Goal: Information Seeking & Learning: Learn about a topic

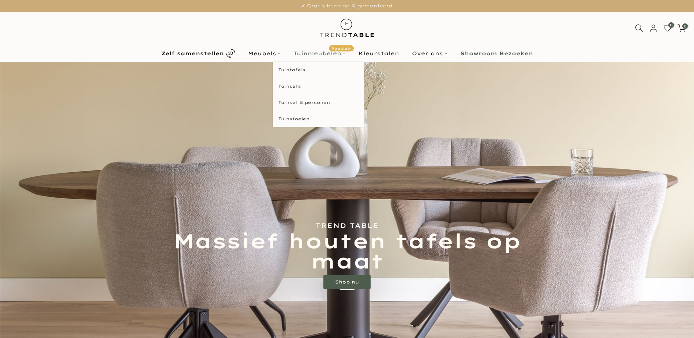
click at [314, 53] on link "Tuinmeubelen Populair" at bounding box center [319, 53] width 65 height 9
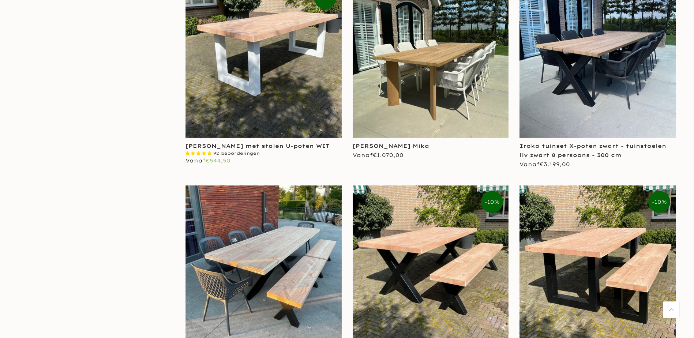
scroll to position [841, 0]
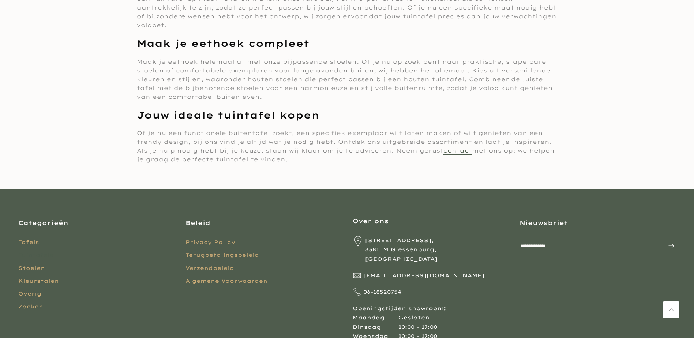
scroll to position [4555, 0]
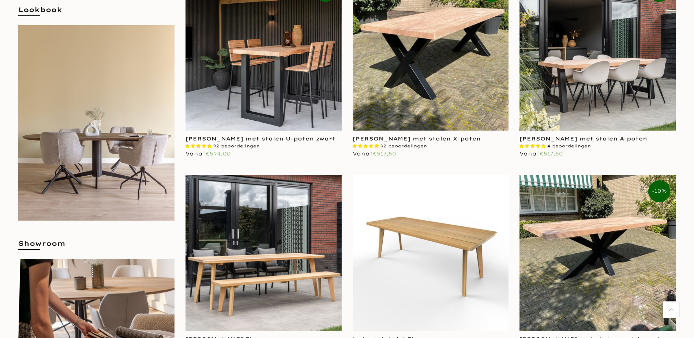
scroll to position [3950, 0]
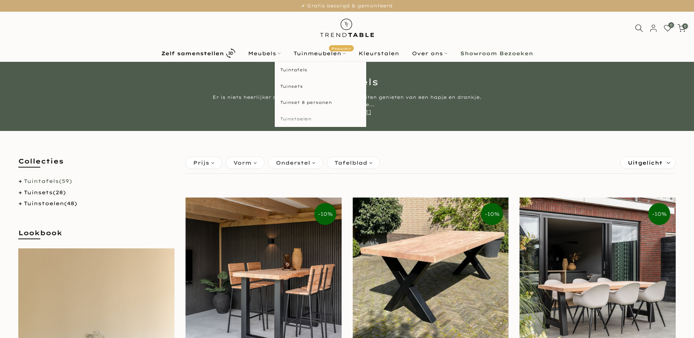
click at [292, 119] on link "Tuinstoelen" at bounding box center [320, 119] width 91 height 16
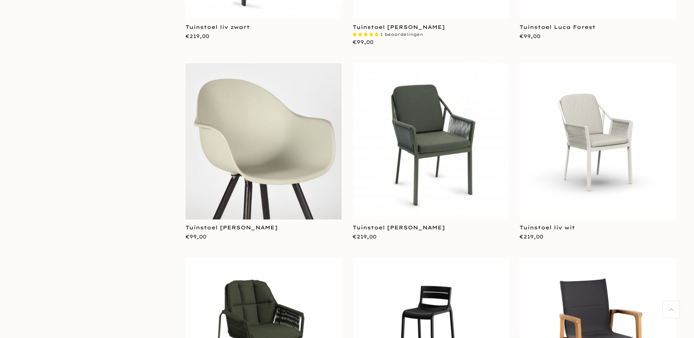
scroll to position [329, 0]
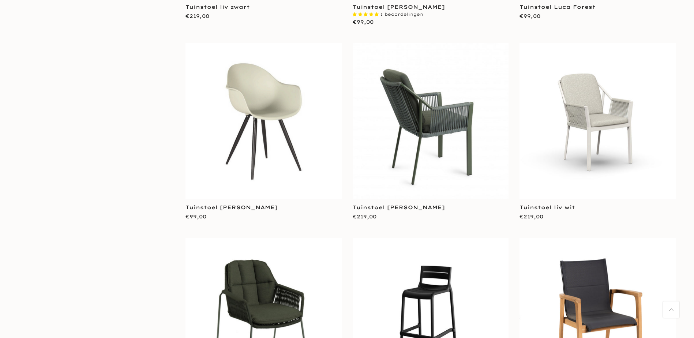
click at [425, 115] on img at bounding box center [431, 121] width 156 height 156
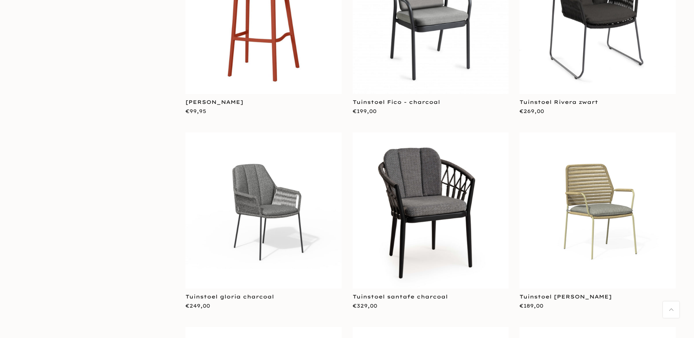
scroll to position [1426, 0]
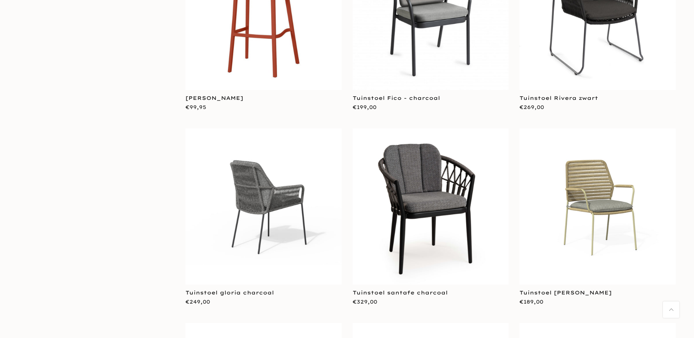
click at [278, 184] on img at bounding box center [263, 206] width 156 height 117
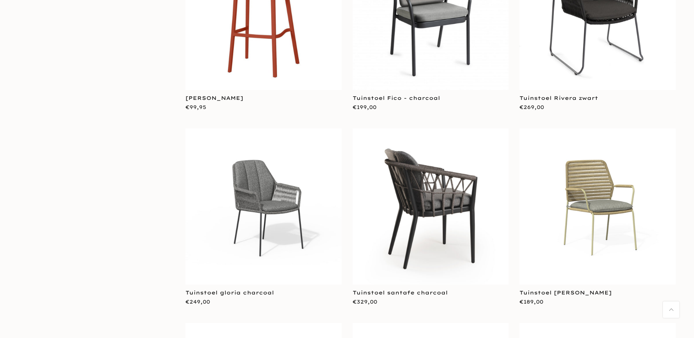
click at [410, 143] on img at bounding box center [431, 206] width 156 height 156
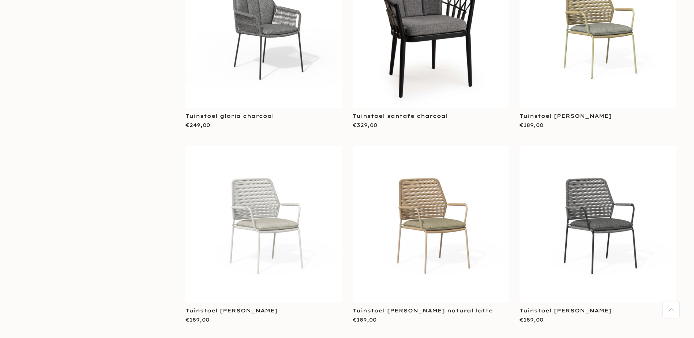
scroll to position [1609, 0]
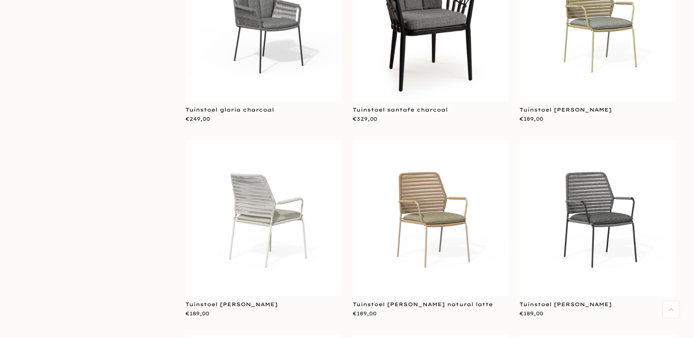
click at [244, 185] on img at bounding box center [263, 218] width 156 height 117
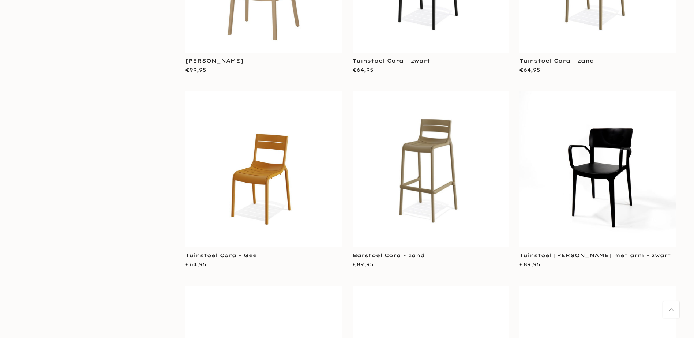
scroll to position [2048, 0]
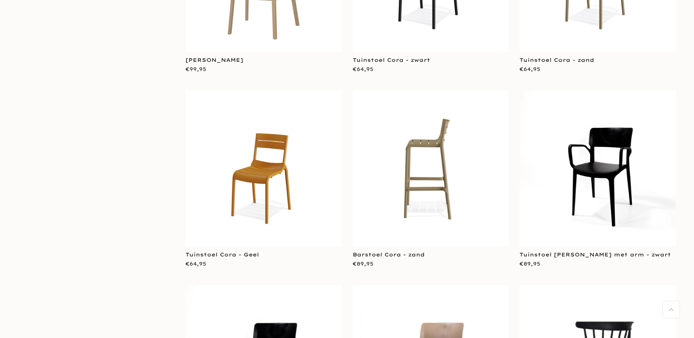
click at [418, 153] on img at bounding box center [431, 168] width 156 height 156
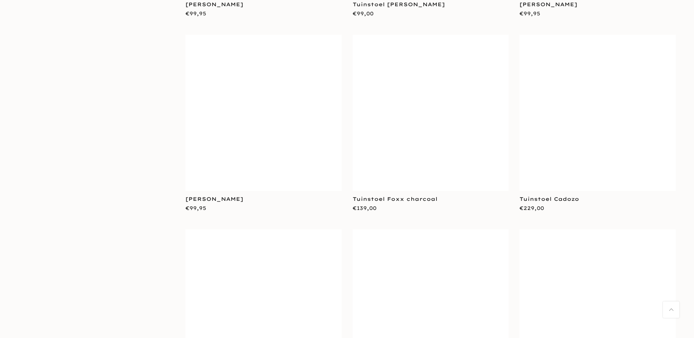
scroll to position [2890, 0]
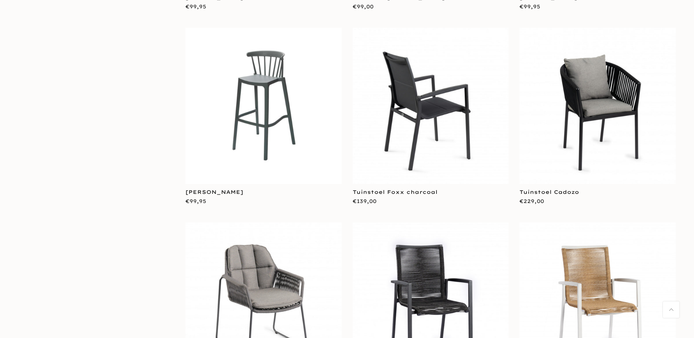
click at [419, 129] on img at bounding box center [431, 106] width 156 height 156
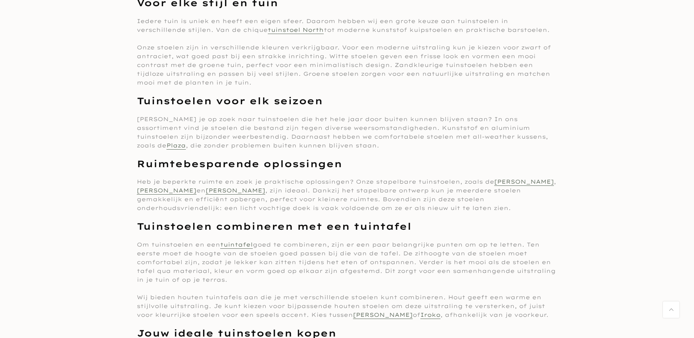
scroll to position [3334, 0]
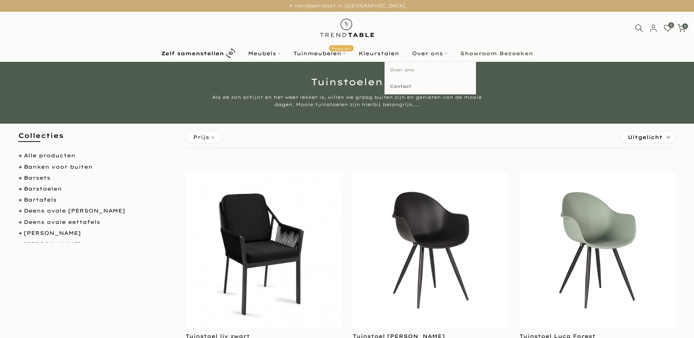
click at [413, 71] on link "Over ons" at bounding box center [429, 70] width 91 height 16
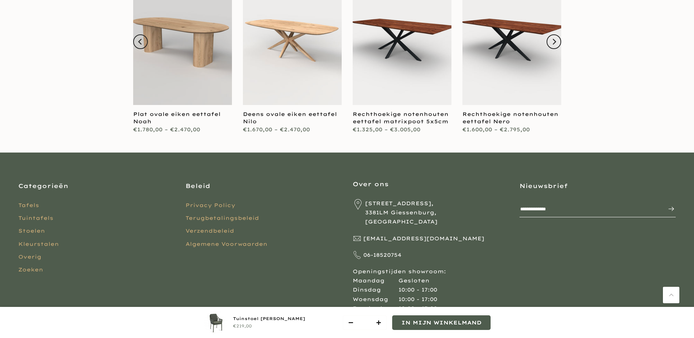
scroll to position [658, 0]
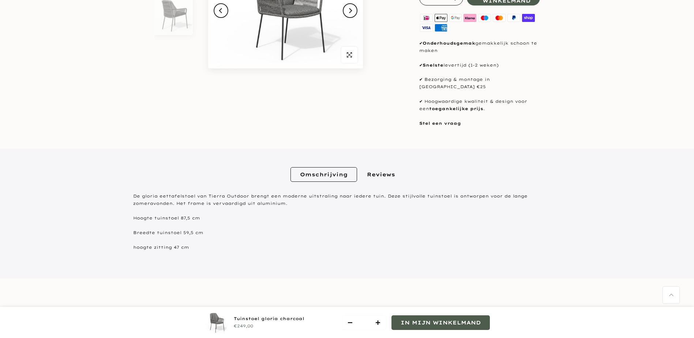
scroll to position [146, 0]
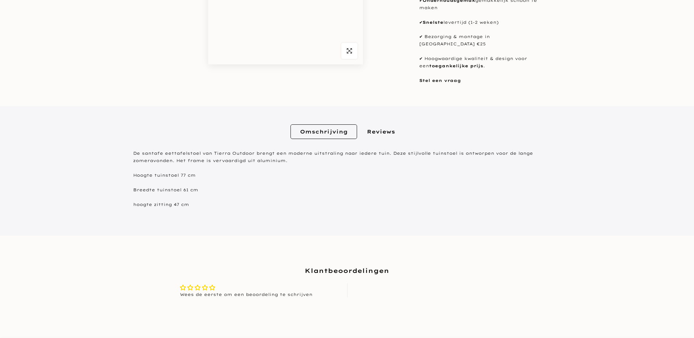
scroll to position [183, 0]
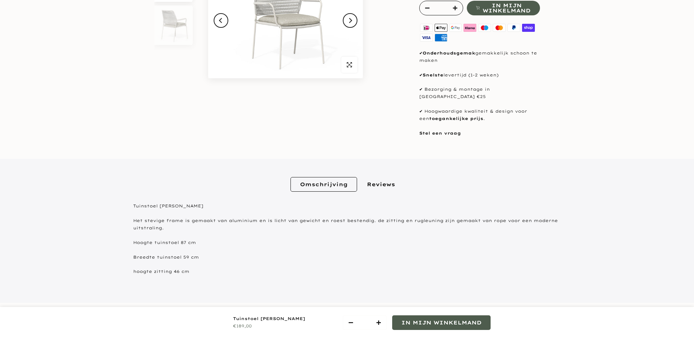
scroll to position [146, 0]
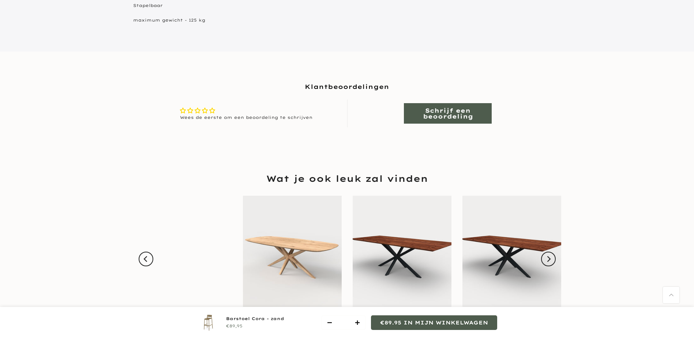
scroll to position [439, 0]
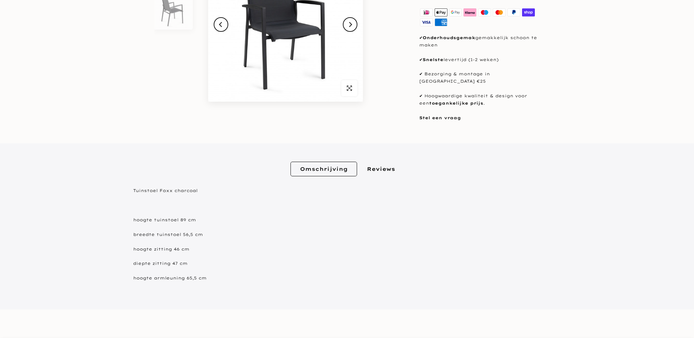
scroll to position [146, 0]
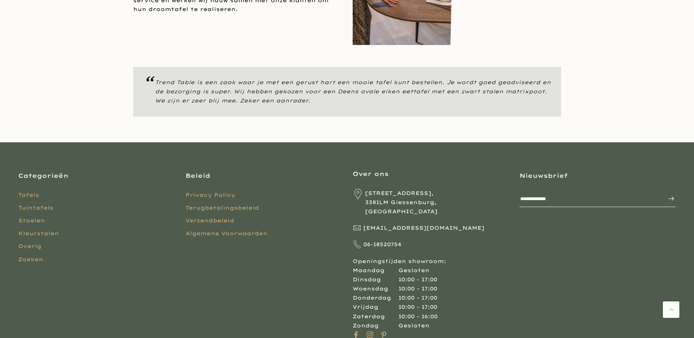
scroll to position [622, 0]
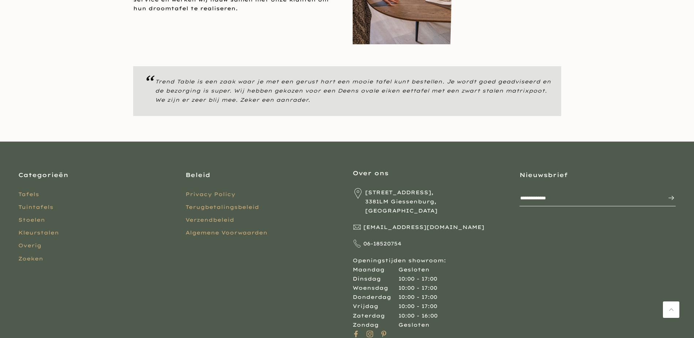
click at [358, 188] on icon at bounding box center [358, 193] width 11 height 11
click at [213, 217] on link "Verzendbeleid" at bounding box center [209, 220] width 49 height 7
